Goal: Task Accomplishment & Management: Use online tool/utility

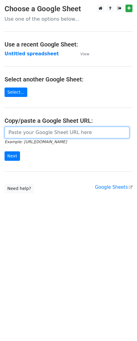
click at [16, 130] on input "url" at bounding box center [67, 133] width 125 height 12
paste input "[URL][DOMAIN_NAME]"
type input "[URL][DOMAIN_NAME]"
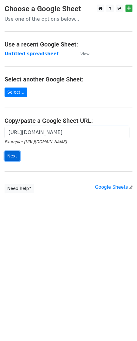
click at [15, 158] on input "Next" at bounding box center [12, 155] width 15 height 9
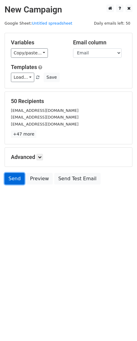
click at [17, 181] on link "Send" at bounding box center [15, 179] width 20 height 12
